Goal: Information Seeking & Learning: Learn about a topic

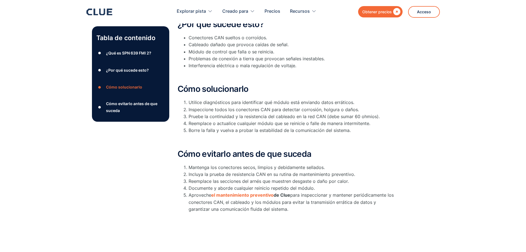
scroll to position [184, 0]
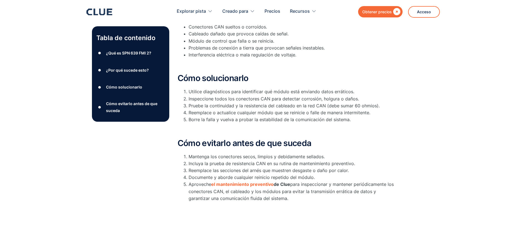
drag, startPoint x: 17, startPoint y: 117, endPoint x: 50, endPoint y: 60, distance: 65.8
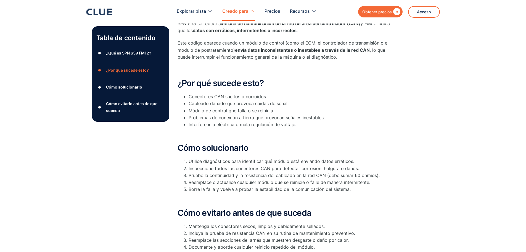
scroll to position [0, 0]
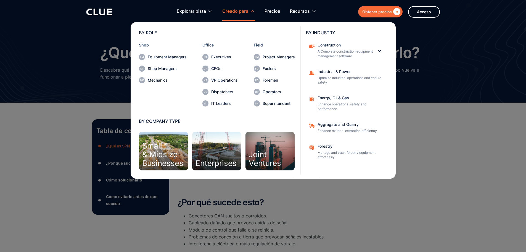
drag, startPoint x: 241, startPoint y: 142, endPoint x: 229, endPoint y: 16, distance: 126.5
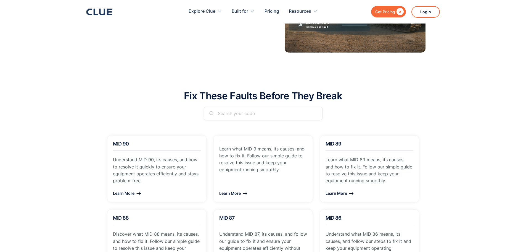
scroll to position [16, 0]
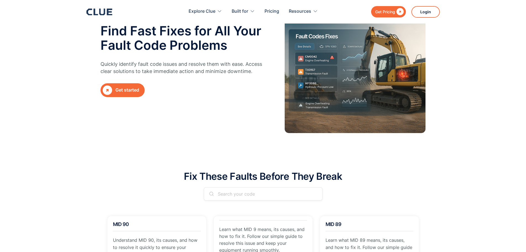
drag, startPoint x: 69, startPoint y: 136, endPoint x: 65, endPoint y: 83, distance: 53.4
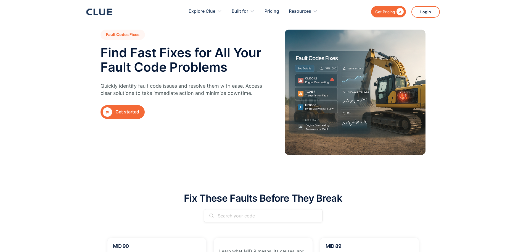
click at [134, 118] on link " Get started" at bounding box center [123, 112] width 44 height 14
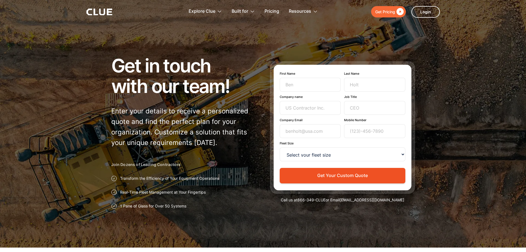
drag, startPoint x: 0, startPoint y: 0, endPoint x: 134, endPoint y: 109, distance: 173.1
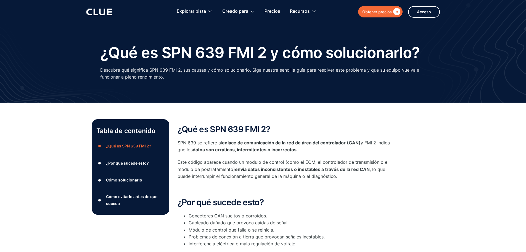
drag, startPoint x: 101, startPoint y: 62, endPoint x: 97, endPoint y: 50, distance: 12.6
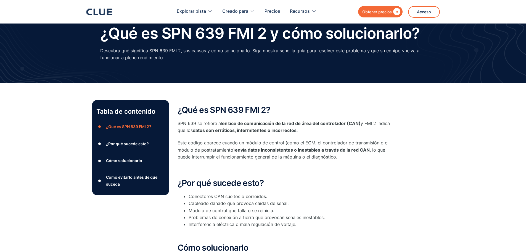
scroll to position [83, 0]
